Goal: Find contact information: Find contact information

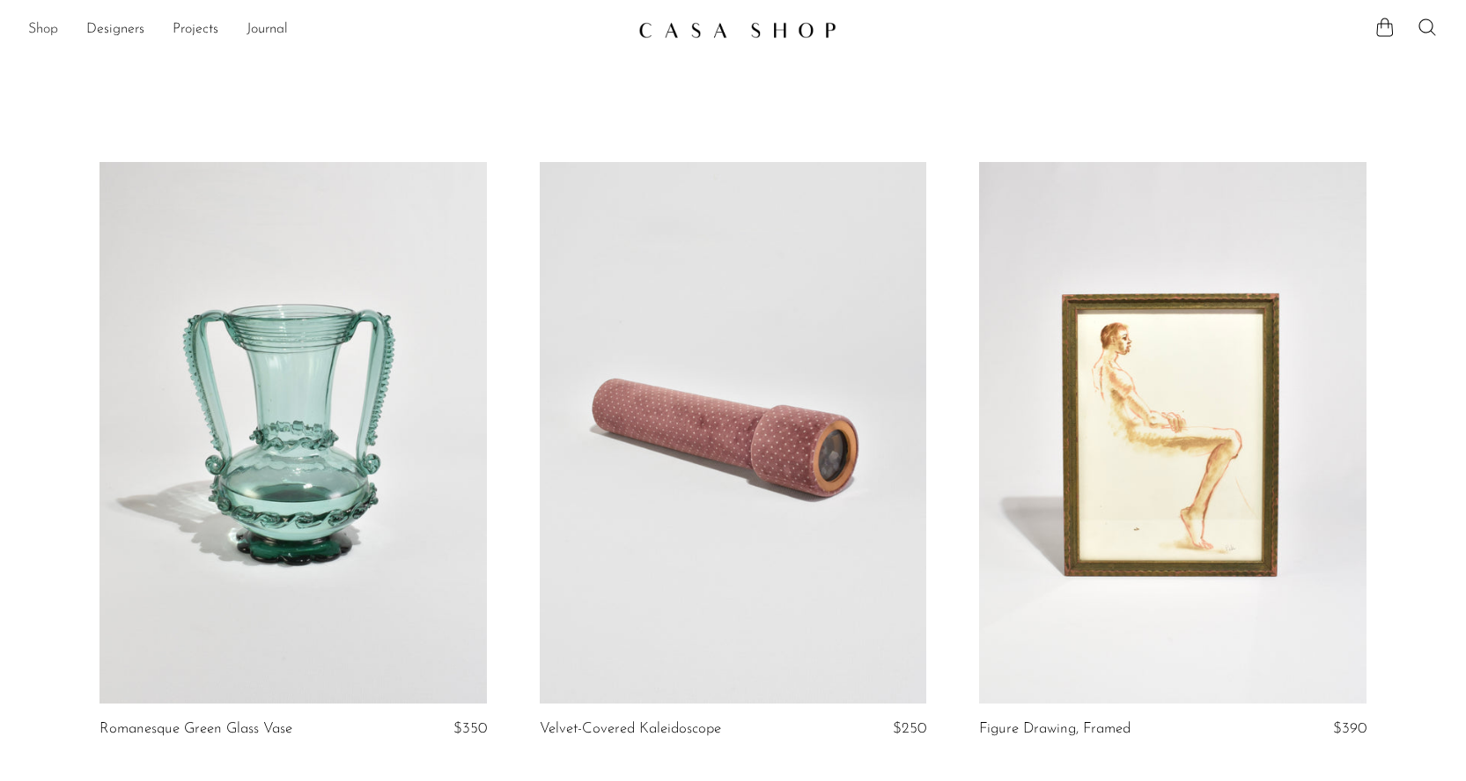
click at [41, 33] on link "Shop" at bounding box center [43, 29] width 30 height 23
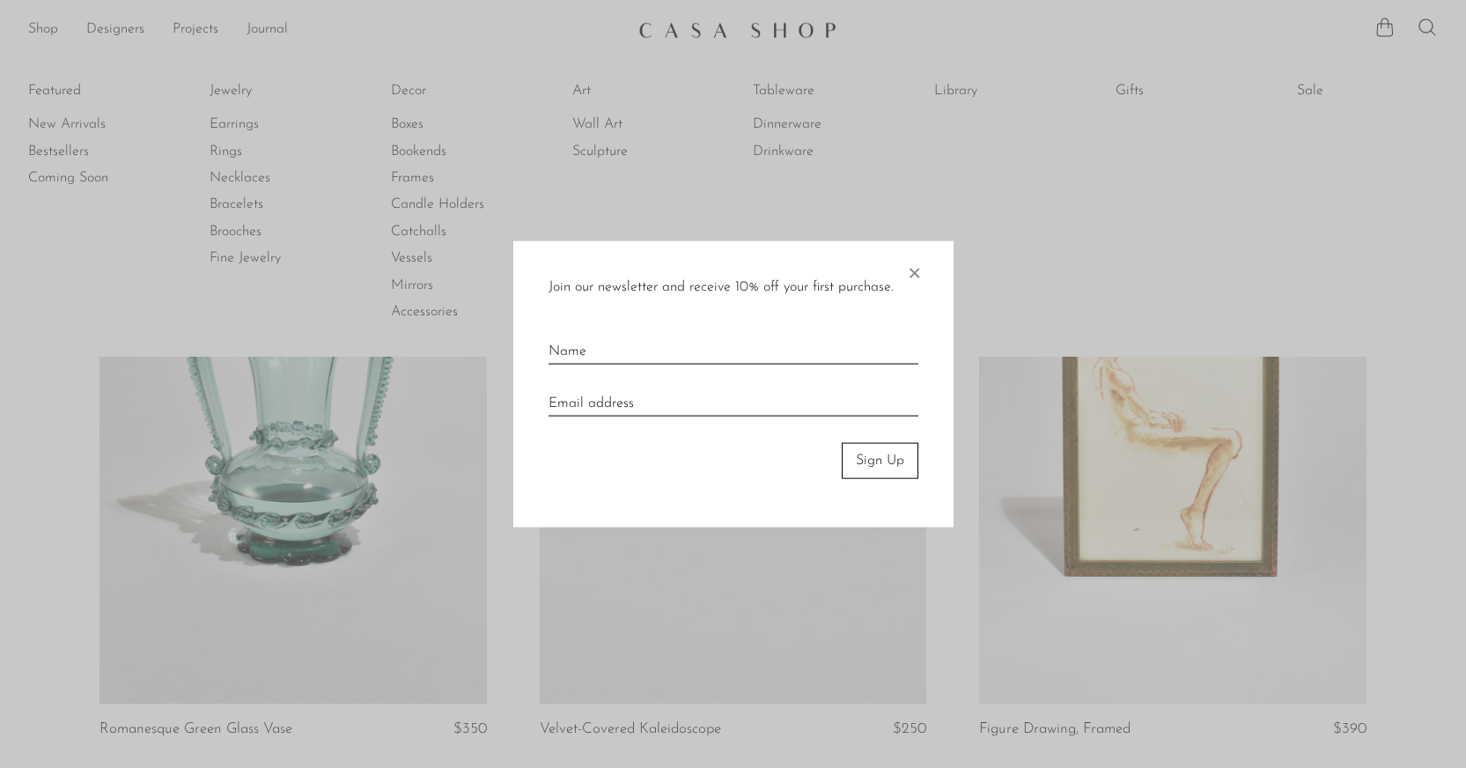
click at [919, 272] on span "×" at bounding box center [914, 269] width 18 height 56
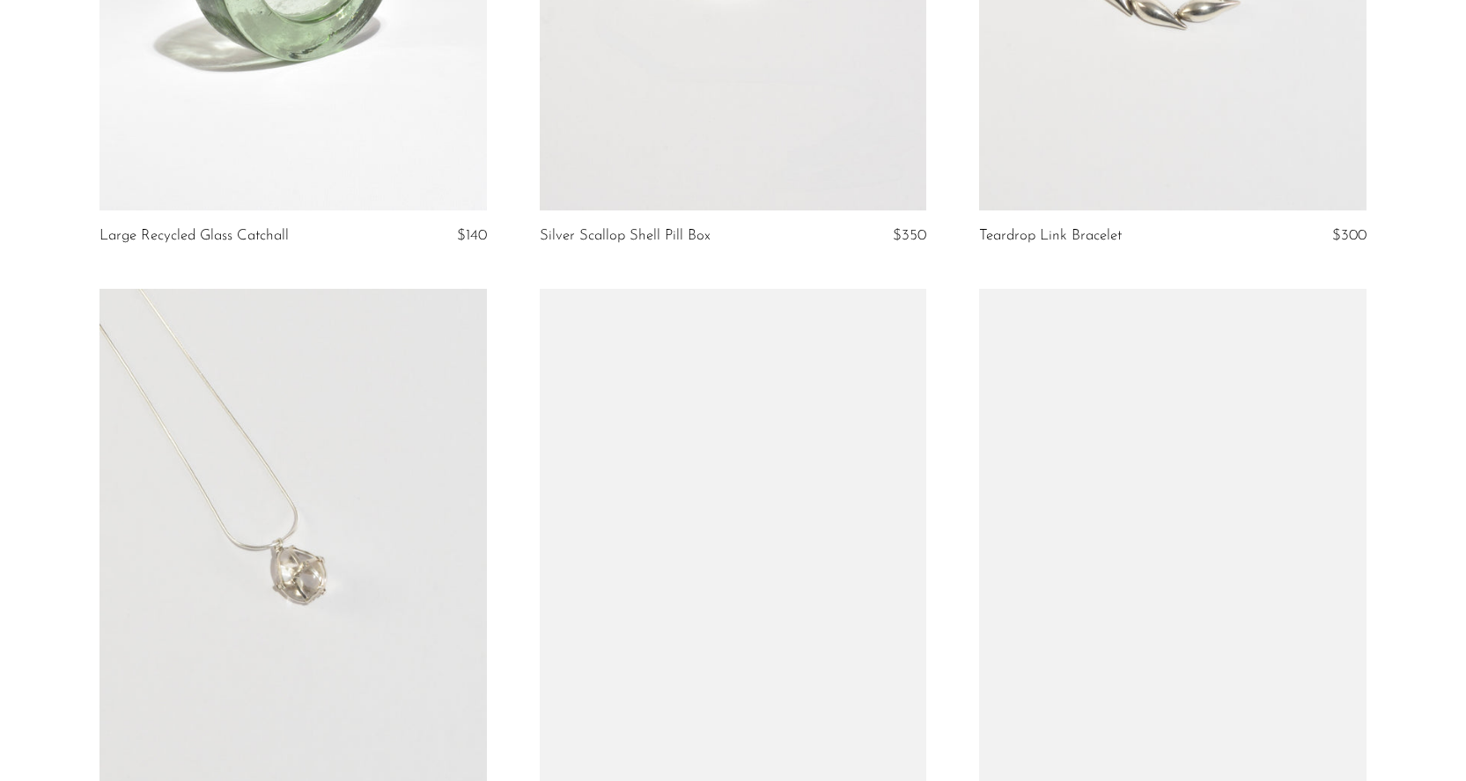
scroll to position [7237, 0]
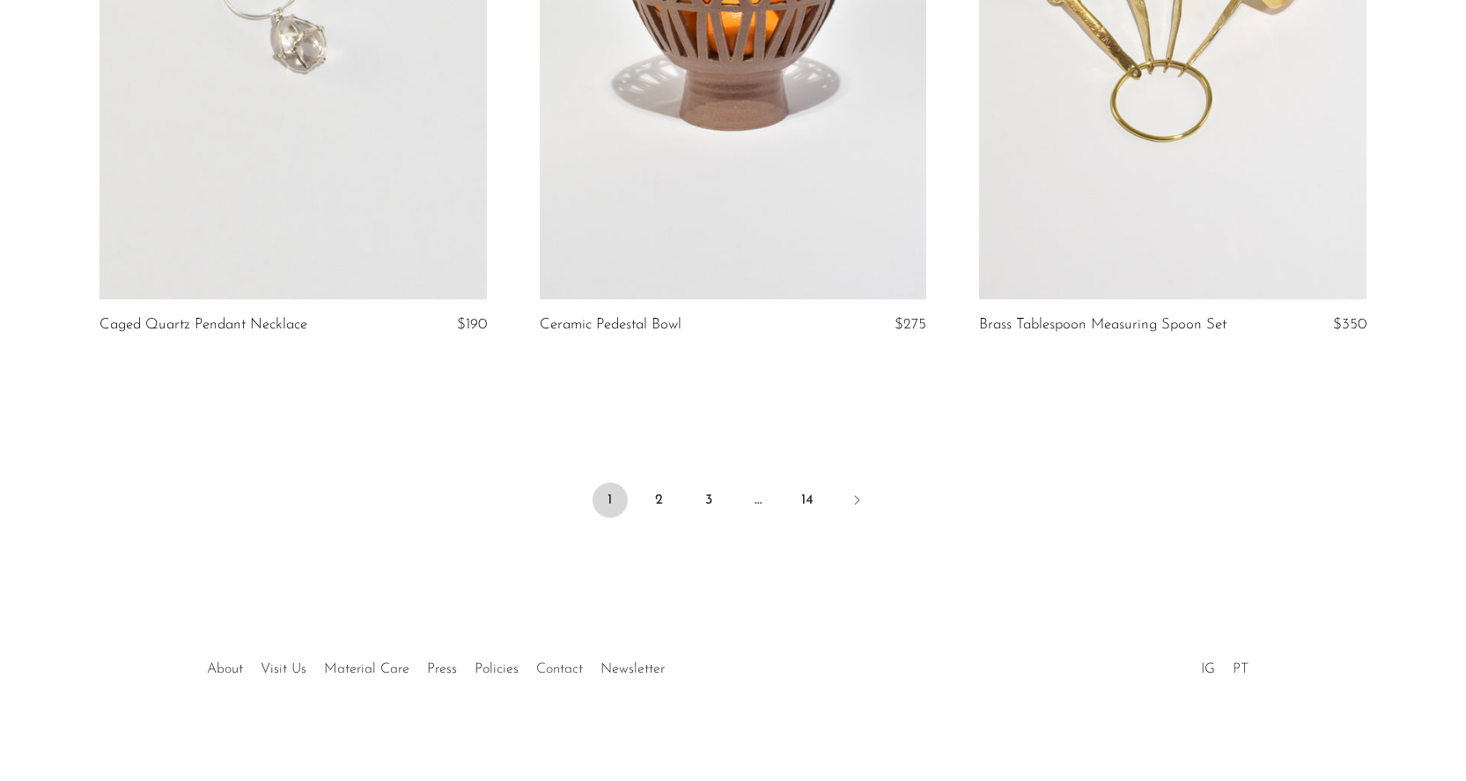
click at [554, 663] on link "Contact" at bounding box center [559, 669] width 47 height 14
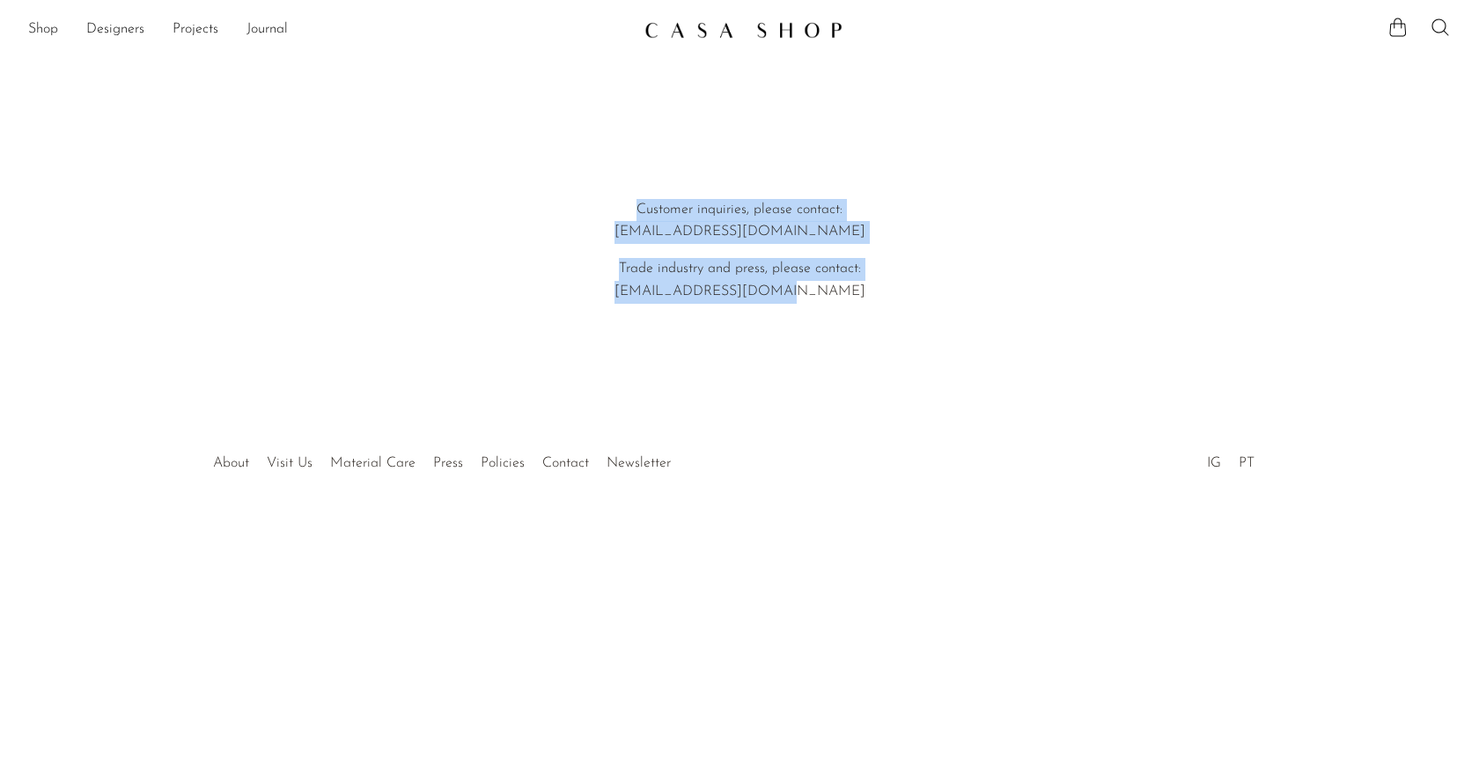
drag, startPoint x: 629, startPoint y: 206, endPoint x: 874, endPoint y: 285, distance: 258.2
click at [881, 285] on div "Customer inquiries, please contact: [EMAIL_ADDRESS][DOMAIN_NAME] Trade industry…" at bounding box center [740, 241] width 560 height 210
click at [545, 398] on article "Customer inquiries, please contact: [EMAIL_ADDRESS][DOMAIN_NAME] Trade industry…" at bounding box center [739, 226] width 1479 height 361
